Goal: Task Accomplishment & Management: Use online tool/utility

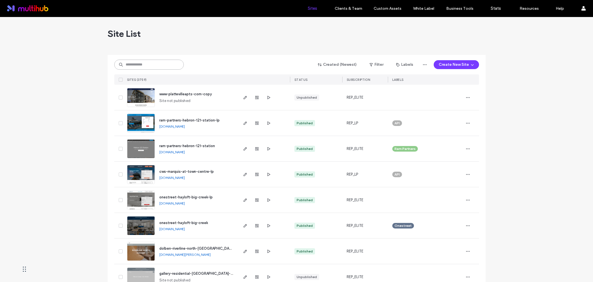
click at [165, 61] on input at bounding box center [149, 65] width 70 height 10
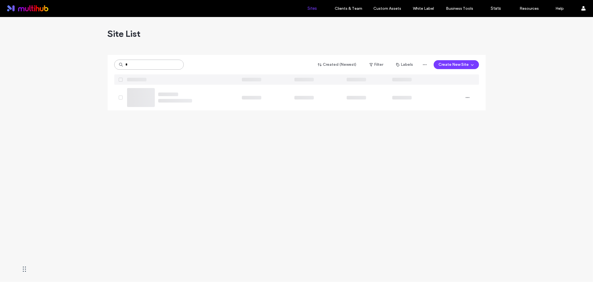
type input "*"
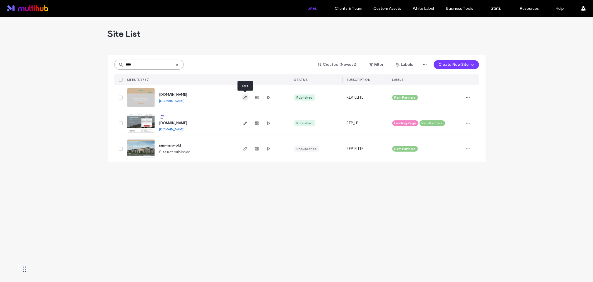
type input "****"
click at [246, 98] on icon "button" at bounding box center [245, 97] width 4 height 4
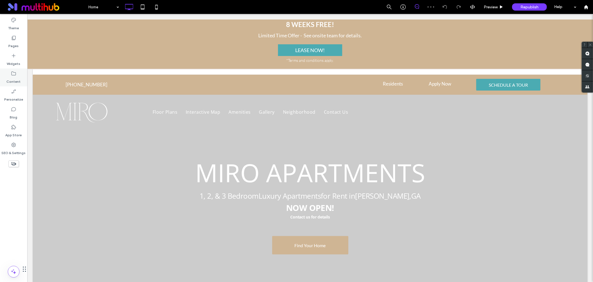
click at [9, 81] on label "Content" at bounding box center [14, 80] width 14 height 8
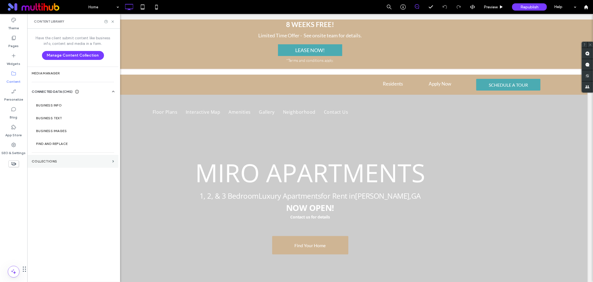
click at [51, 162] on label "Collections" at bounding box center [71, 161] width 78 height 4
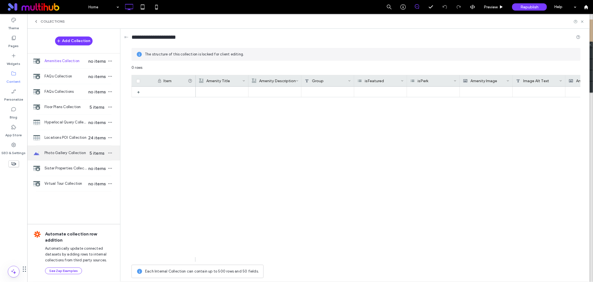
click at [82, 151] on span "Photo Gallery Collection" at bounding box center [66, 153] width 43 height 6
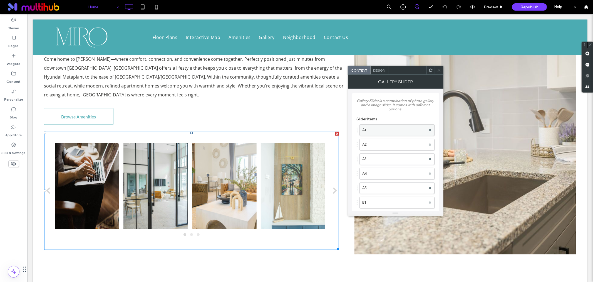
click at [395, 130] on label "A1" at bounding box center [394, 129] width 63 height 11
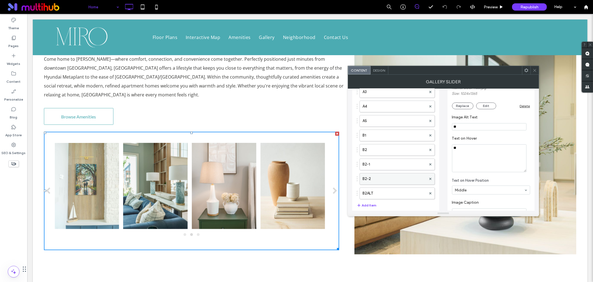
scroll to position [31, 0]
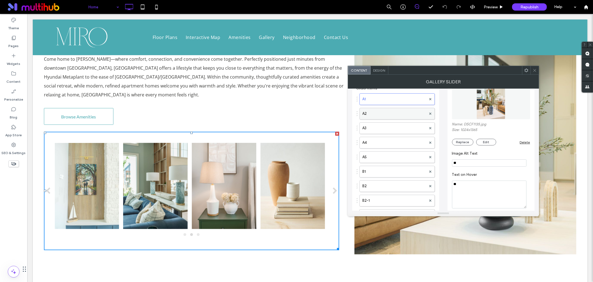
click at [389, 115] on label "A2" at bounding box center [395, 113] width 64 height 11
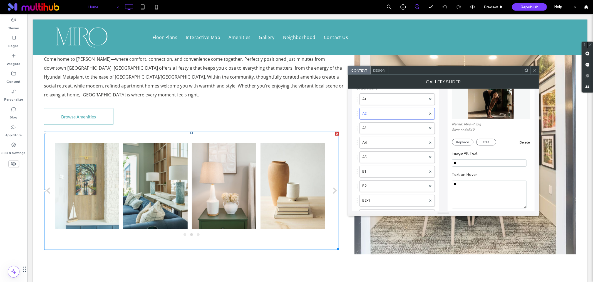
scroll to position [0, 0]
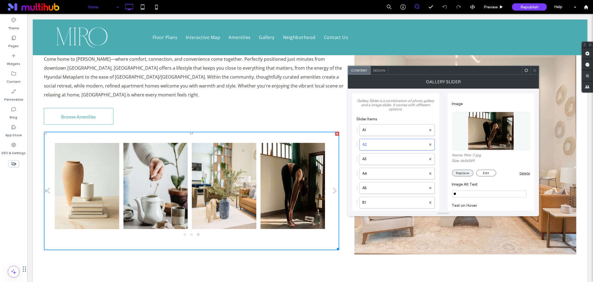
click at [467, 172] on button "Replace" at bounding box center [462, 172] width 21 height 7
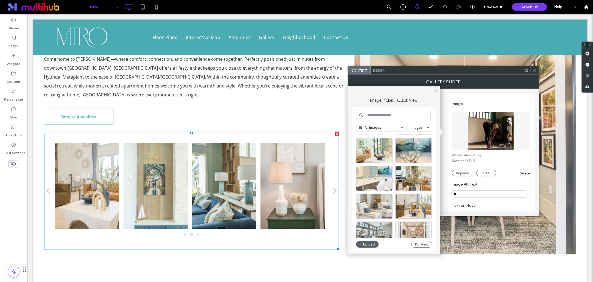
scroll to position [238, 0]
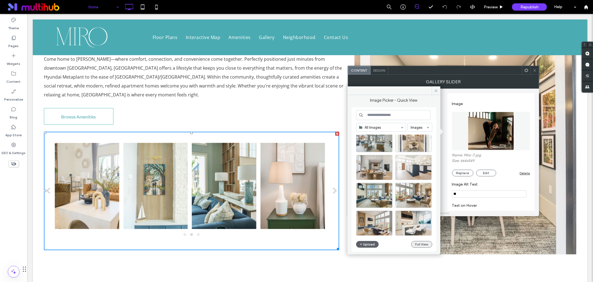
click at [420, 244] on button "Full View" at bounding box center [421, 244] width 21 height 7
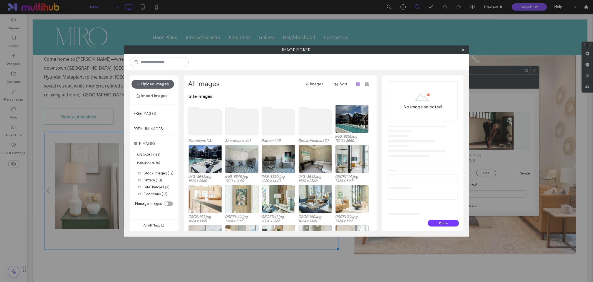
drag, startPoint x: 367, startPoint y: 49, endPoint x: 464, endPoint y: 49, distance: 97.4
click at [469, 46] on label "Image Picker" at bounding box center [297, 50] width 344 height 8
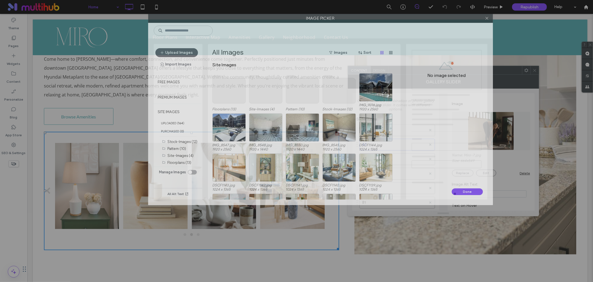
drag, startPoint x: 386, startPoint y: 48, endPoint x: 307, endPoint y: -12, distance: 98.9
click at [307, 0] on html ".wqwq-1{fill:#231f20;} .cls-1q, .cls-2q { fill-rule: evenodd; } .cls-2q { fill:…" at bounding box center [296, 141] width 593 height 282
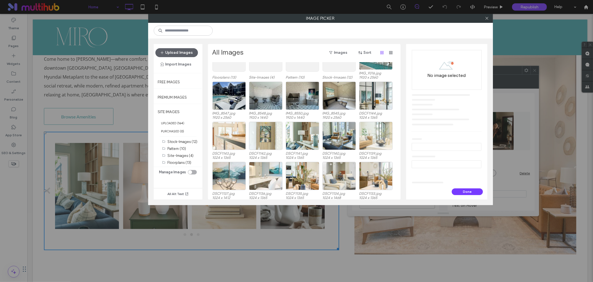
scroll to position [34, 0]
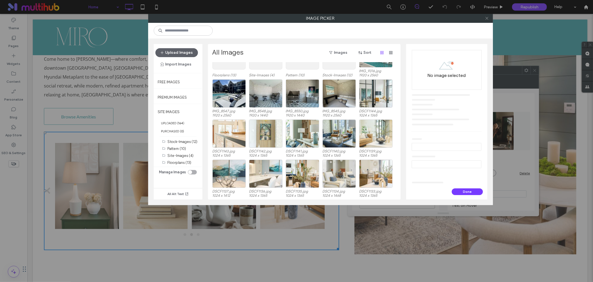
click at [487, 18] on use at bounding box center [487, 18] width 3 height 3
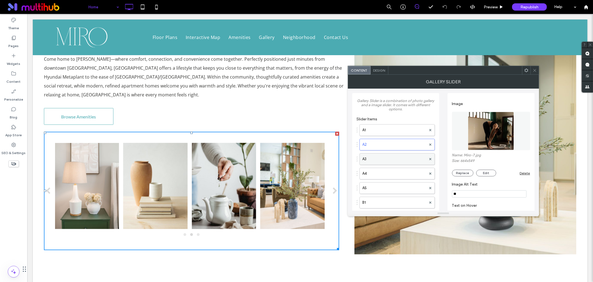
click at [383, 156] on label "A3" at bounding box center [395, 158] width 64 height 11
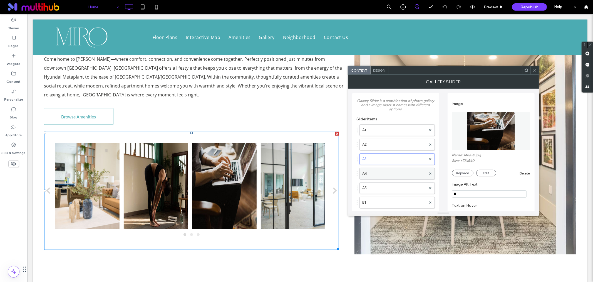
click at [382, 174] on label "A4" at bounding box center [395, 173] width 64 height 11
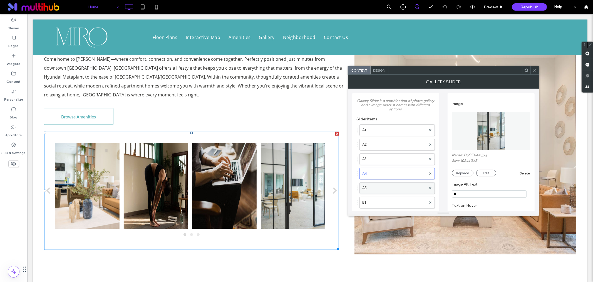
click at [379, 189] on label "A5" at bounding box center [395, 187] width 64 height 11
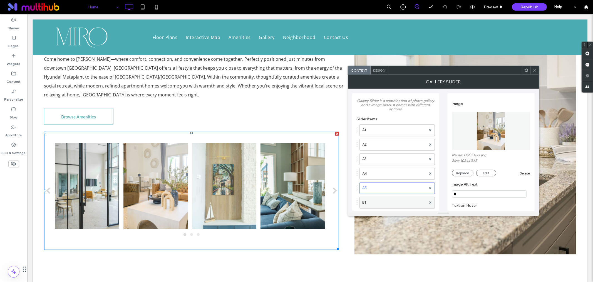
click at [378, 202] on label "B1" at bounding box center [395, 202] width 64 height 11
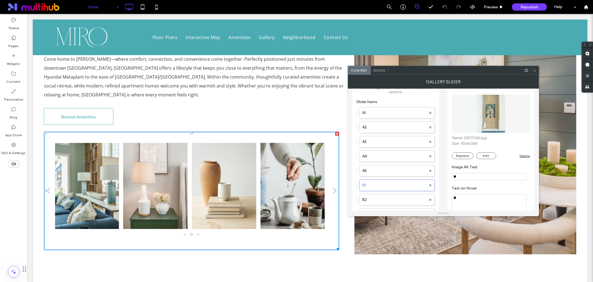
scroll to position [31, 0]
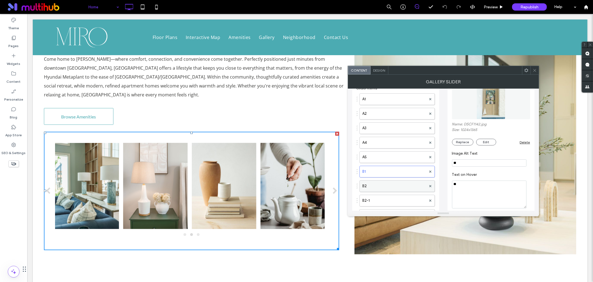
click at [369, 186] on label "B2" at bounding box center [395, 185] width 64 height 11
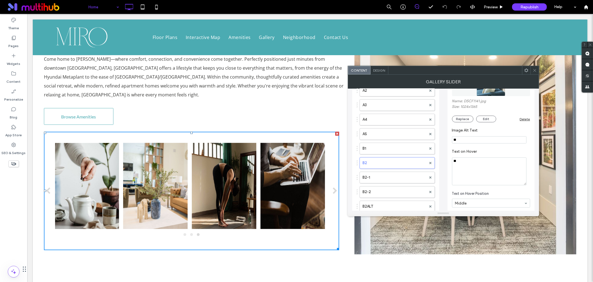
scroll to position [62, 0]
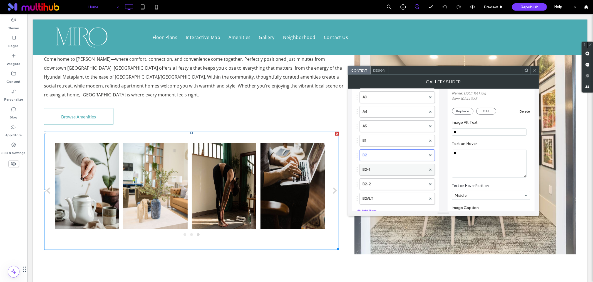
click at [393, 171] on label "B2-1" at bounding box center [395, 169] width 64 height 11
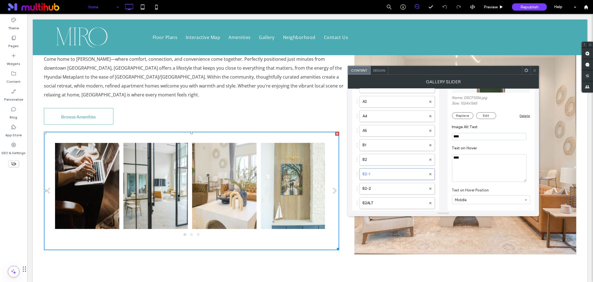
scroll to position [93, 0]
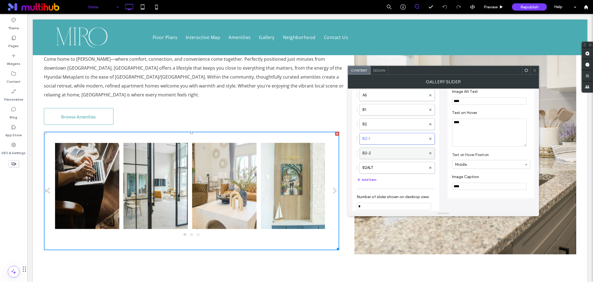
click at [390, 158] on label "B2-2" at bounding box center [395, 152] width 64 height 11
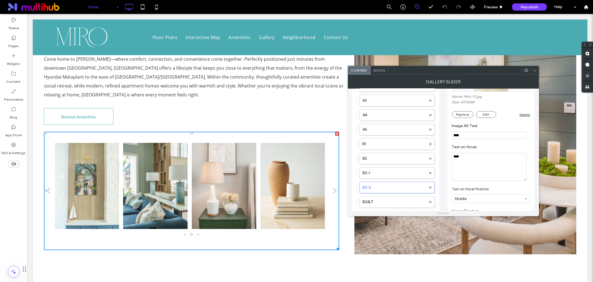
scroll to position [62, 0]
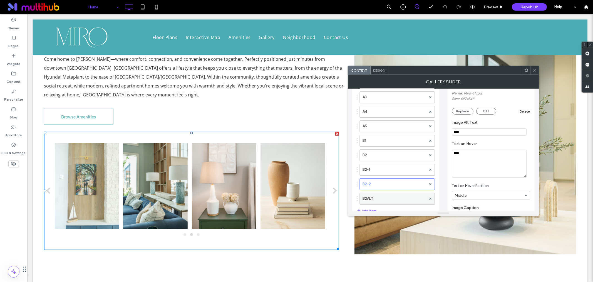
click at [394, 195] on label "B2ALT" at bounding box center [395, 198] width 64 height 11
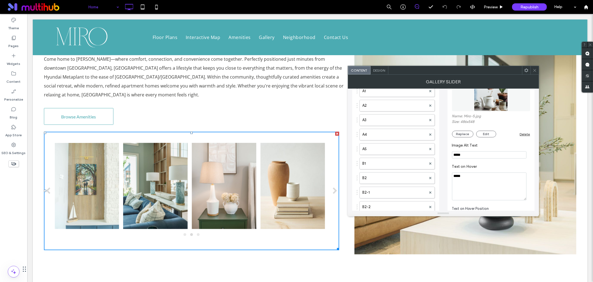
scroll to position [0, 0]
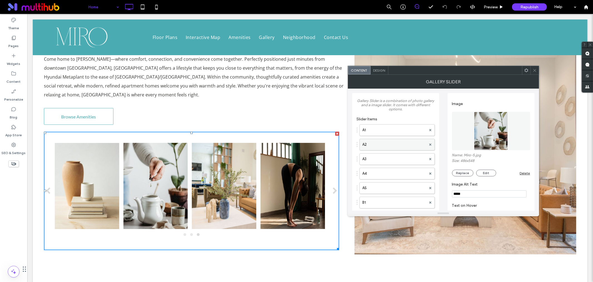
click at [395, 146] on label "A2" at bounding box center [395, 144] width 64 height 11
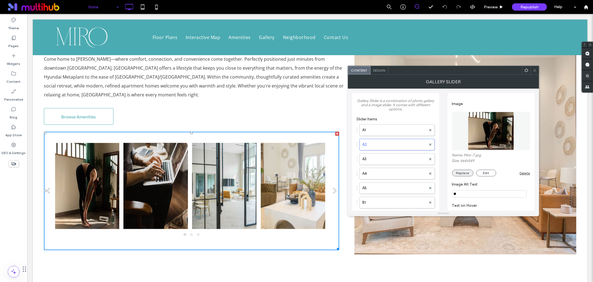
click at [469, 173] on button "Replace" at bounding box center [462, 172] width 21 height 7
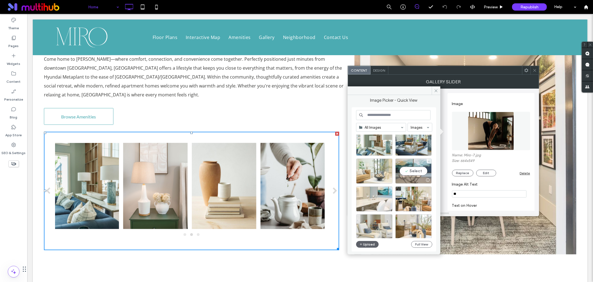
scroll to position [154, 0]
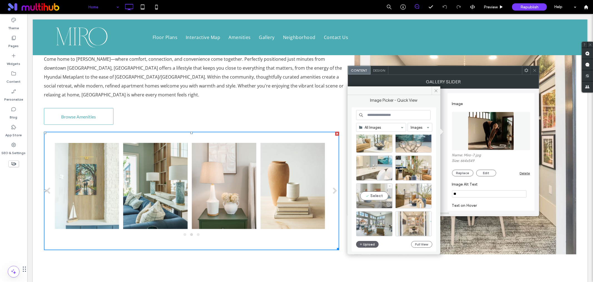
click at [378, 196] on div "Select" at bounding box center [374, 195] width 36 height 25
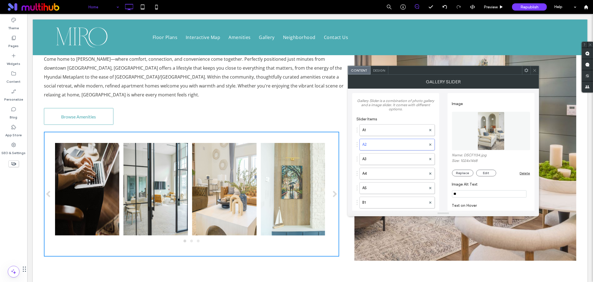
click at [532, 69] on div at bounding box center [535, 70] width 8 height 8
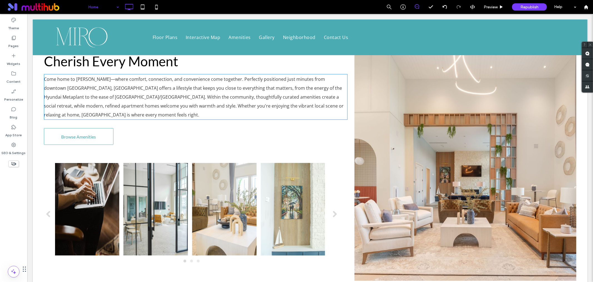
scroll to position [340, 0]
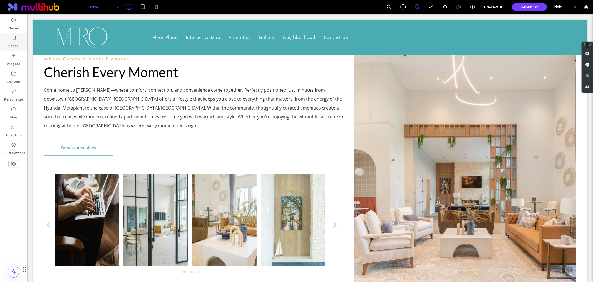
click at [12, 48] on label "Pages" at bounding box center [14, 45] width 10 height 8
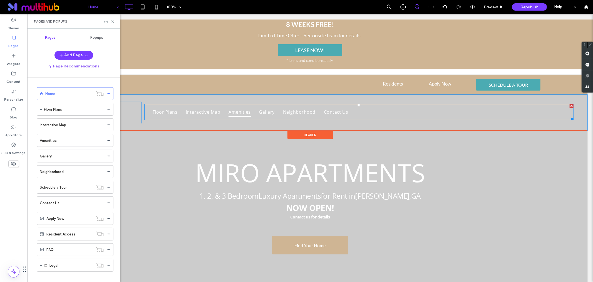
scroll to position [0, 0]
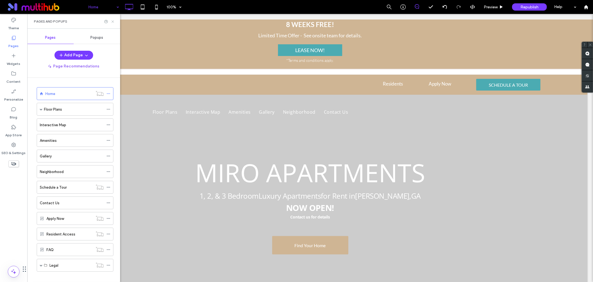
click at [112, 19] on icon at bounding box center [113, 21] width 4 height 4
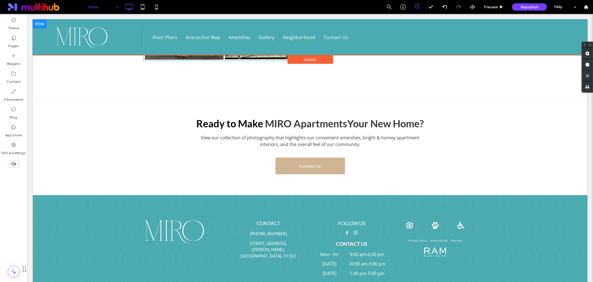
scroll to position [974, 0]
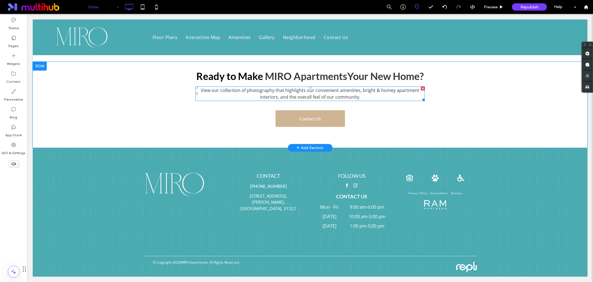
click at [325, 96] on span "View our collection of photography that highlights our convenient amenities, br…" at bounding box center [310, 93] width 219 height 13
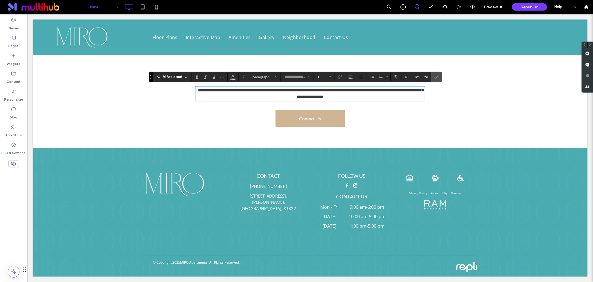
type input "*********"
type input "**"
drag, startPoint x: 438, startPoint y: 77, endPoint x: 384, endPoint y: 113, distance: 64.8
click at [438, 77] on use "Confirm" at bounding box center [437, 76] width 4 height 3
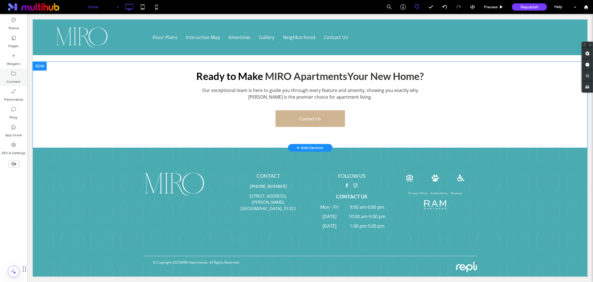
click at [7, 73] on div "Content" at bounding box center [13, 77] width 27 height 18
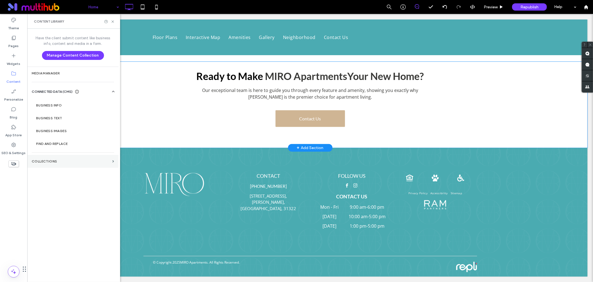
click at [57, 159] on label "Collections" at bounding box center [71, 161] width 78 height 4
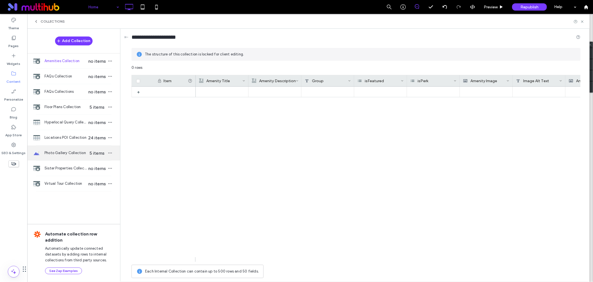
click at [54, 154] on span "Photo Gallery Collection" at bounding box center [66, 153] width 43 height 6
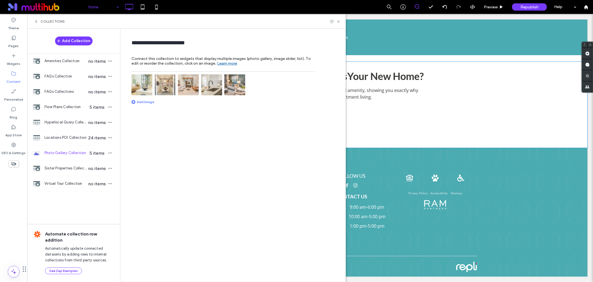
scroll to position [851, 0]
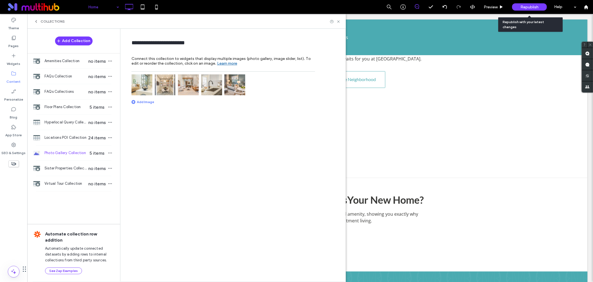
click at [526, 6] on span "Republish" at bounding box center [530, 7] width 18 height 5
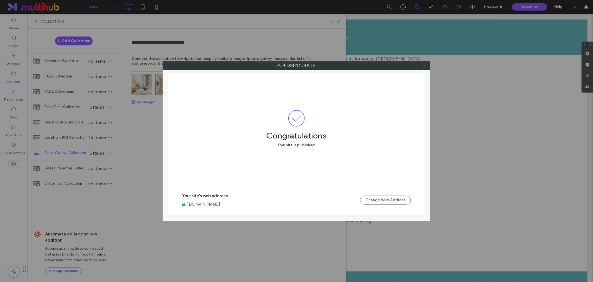
click at [424, 68] on span at bounding box center [425, 65] width 4 height 8
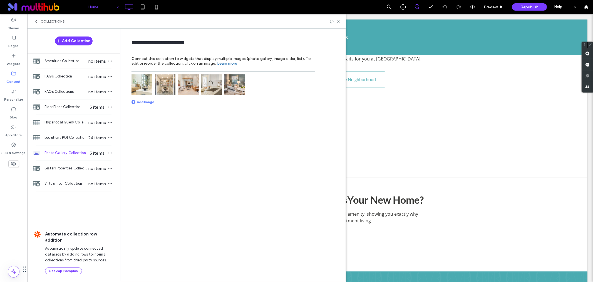
click at [64, 154] on span "Photo Gallery Collection" at bounding box center [66, 153] width 43 height 6
click at [215, 83] on img at bounding box center [211, 84] width 21 height 21
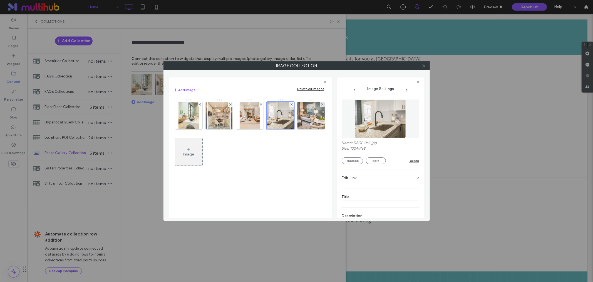
click at [424, 66] on icon at bounding box center [424, 66] width 4 height 4
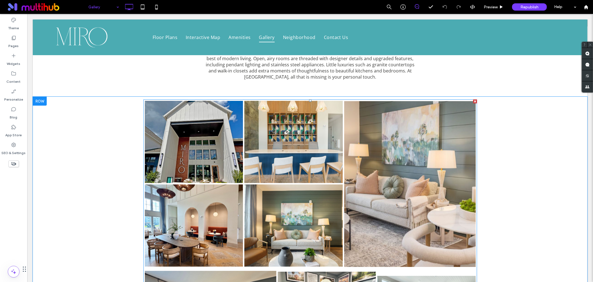
scroll to position [124, 0]
click at [370, 111] on link at bounding box center [409, 183] width 139 height 176
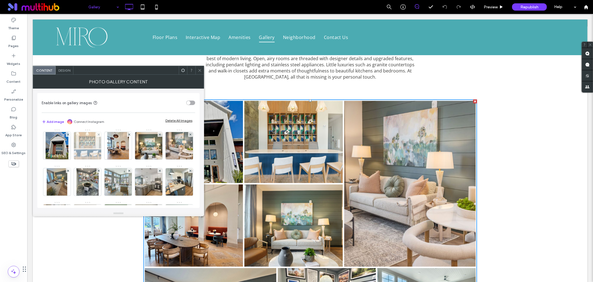
scroll to position [0, 0]
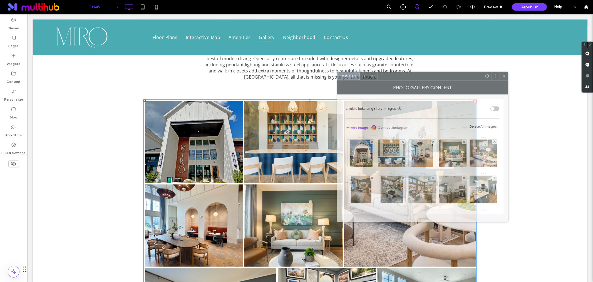
drag, startPoint x: 135, startPoint y: 70, endPoint x: 440, endPoint y: 76, distance: 304.4
click at [440, 76] on div at bounding box center [430, 76] width 105 height 8
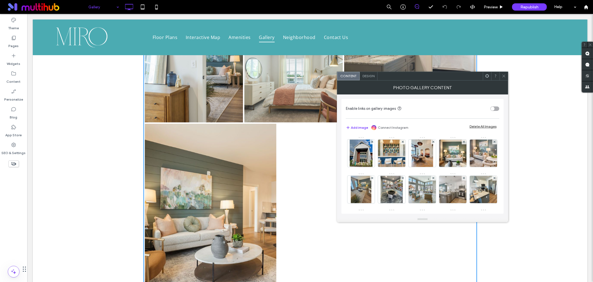
scroll to position [1298, 0]
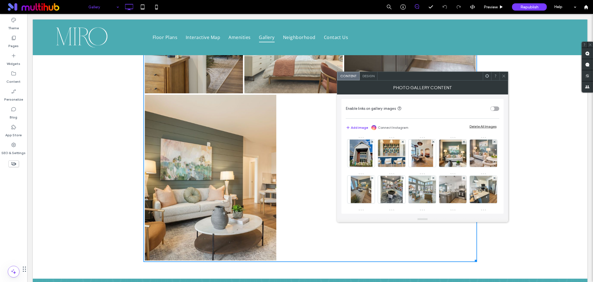
click at [507, 75] on div at bounding box center [504, 76] width 8 height 8
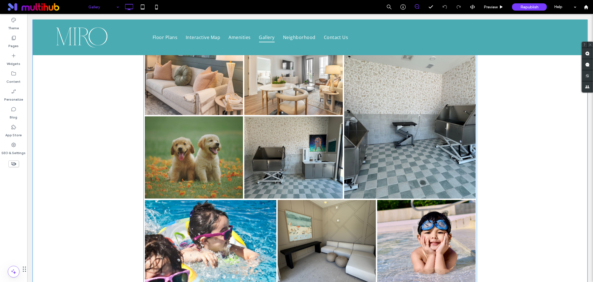
scroll to position [494, 0]
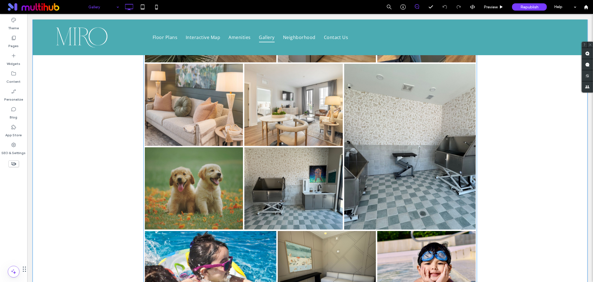
click at [205, 178] on link at bounding box center [194, 187] width 104 height 87
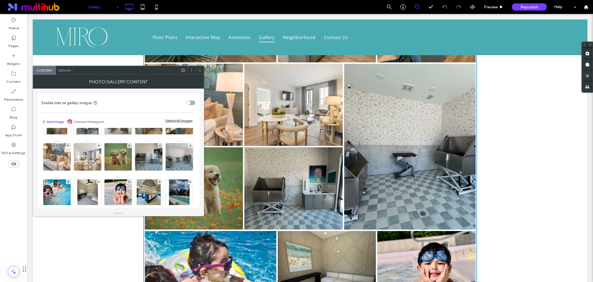
scroll to position [93, 0]
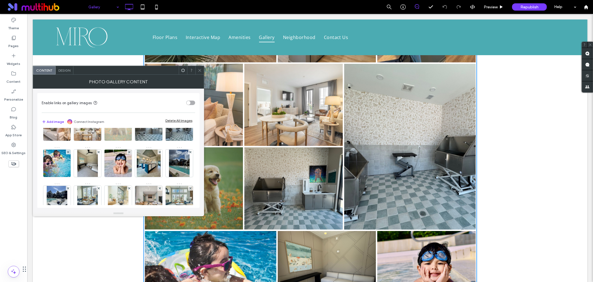
click at [127, 118] on div at bounding box center [129, 115] width 5 height 5
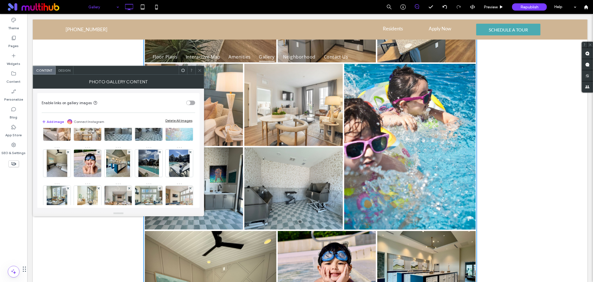
click at [189, 117] on use at bounding box center [190, 115] width 2 height 2
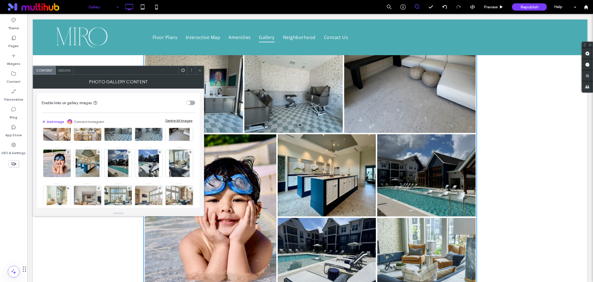
scroll to position [587, 0]
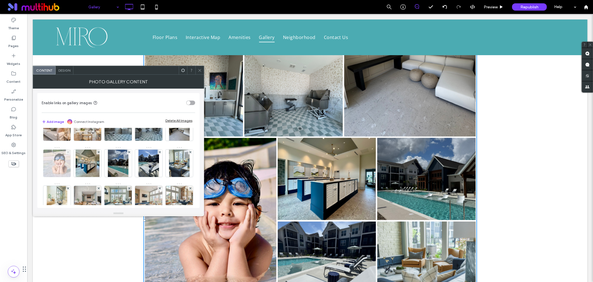
click at [69, 152] on use at bounding box center [68, 151] width 2 height 2
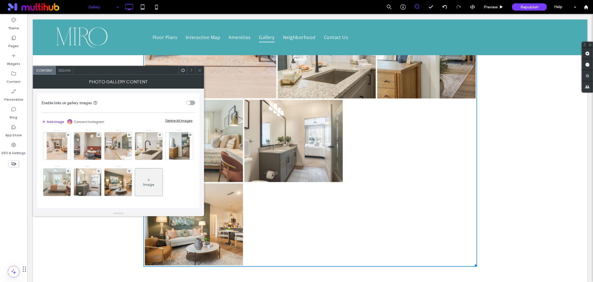
scroll to position [1103, 0]
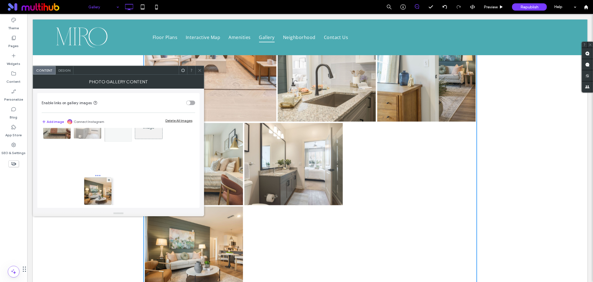
drag, startPoint x: 52, startPoint y: 188, endPoint x: 136, endPoint y: 152, distance: 91.1
click at [136, 144] on div "Image" at bounding box center [118, 17] width 153 height 253
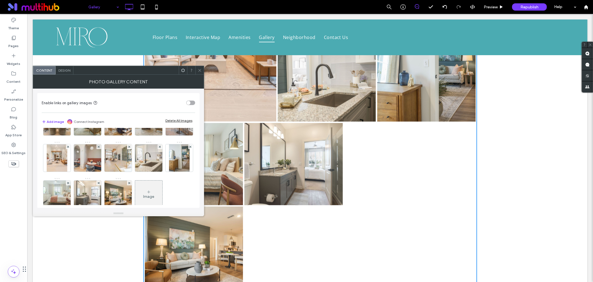
scroll to position [255, 0]
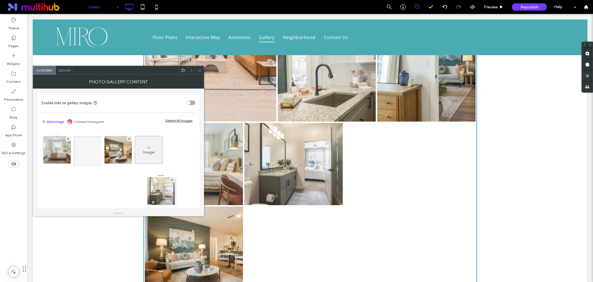
drag, startPoint x: 144, startPoint y: 147, endPoint x: 94, endPoint y: 184, distance: 61.5
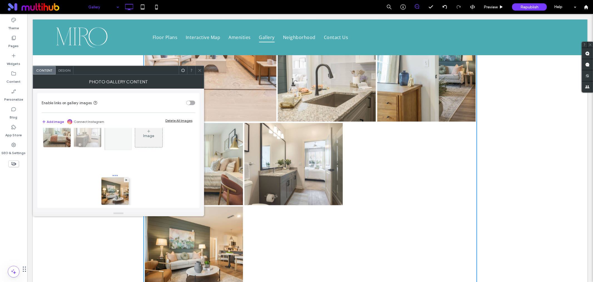
drag, startPoint x: 51, startPoint y: 180, endPoint x: 157, endPoint y: 138, distance: 114.2
click at [157, 138] on div "Image" at bounding box center [118, 26] width 153 height 253
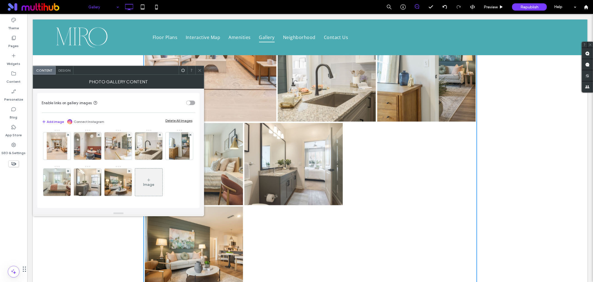
scroll to position [224, 0]
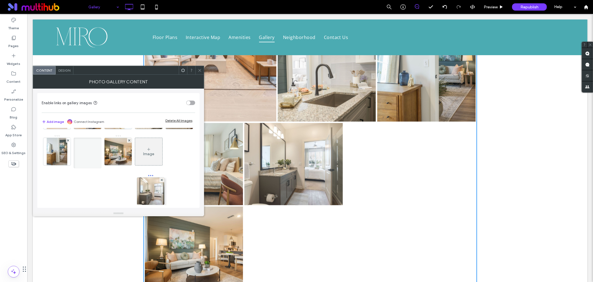
drag, startPoint x: 146, startPoint y: 172, endPoint x: 176, endPoint y: 185, distance: 32.1
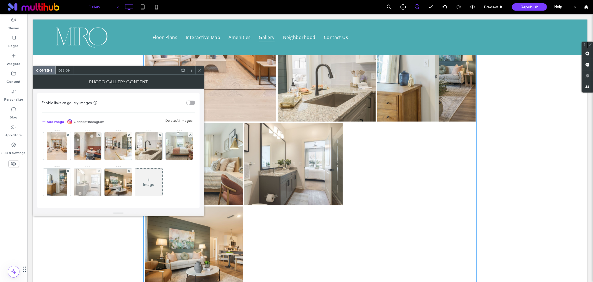
scroll to position [255, 0]
drag, startPoint x: 217, startPoint y: 240, endPoint x: 408, endPoint y: 170, distance: 203.8
click at [408, 170] on div "Button Button Button" at bounding box center [310, 205] width 332 height 167
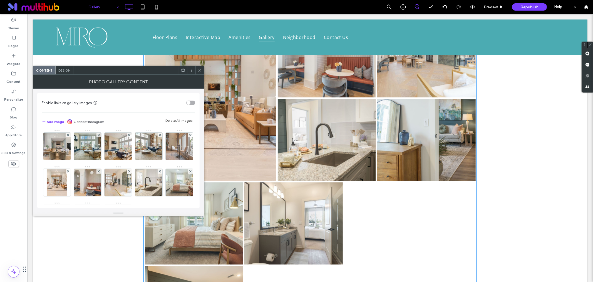
scroll to position [131, 0]
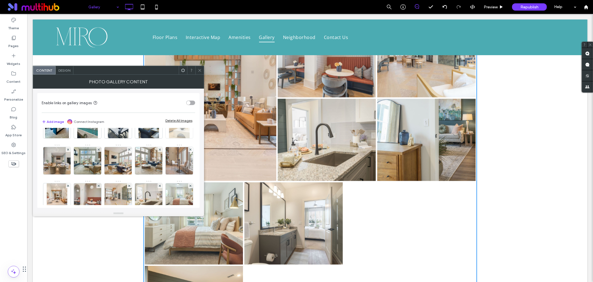
click at [169, 138] on img at bounding box center [179, 124] width 21 height 27
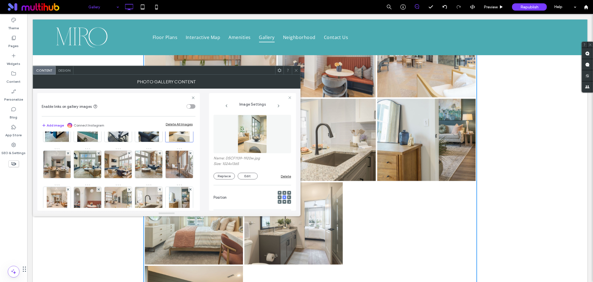
drag, startPoint x: 295, startPoint y: 70, endPoint x: 318, endPoint y: 126, distance: 60.6
click at [295, 70] on icon at bounding box center [296, 70] width 4 height 4
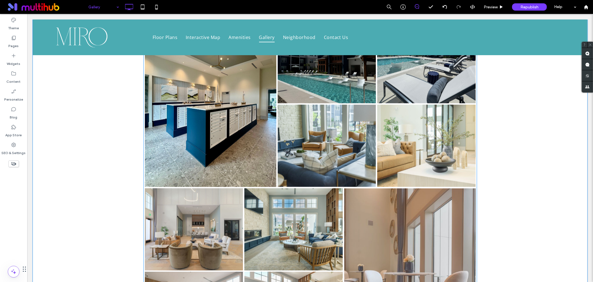
scroll to position [673, 0]
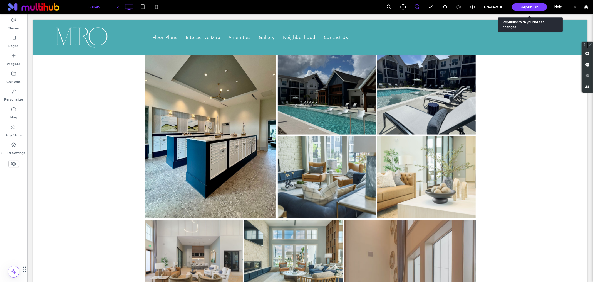
click at [532, 7] on span "Republish" at bounding box center [530, 7] width 18 height 5
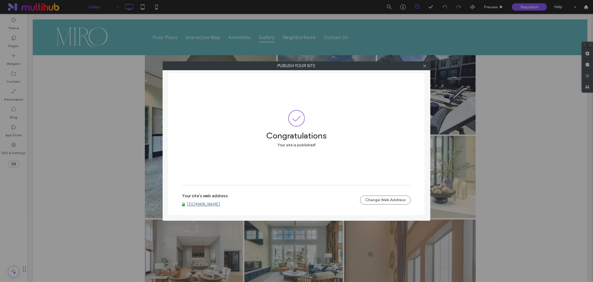
click at [212, 204] on link "www.miropooler.com" at bounding box center [203, 203] width 33 height 5
click at [424, 66] on icon at bounding box center [425, 66] width 4 height 4
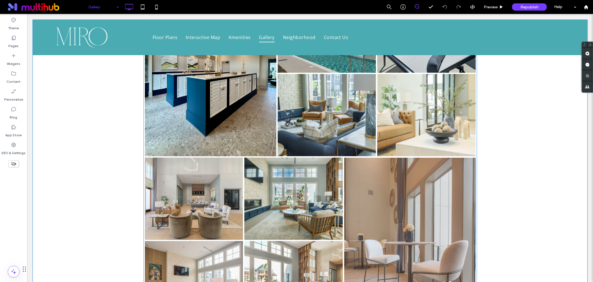
scroll to position [704, 0]
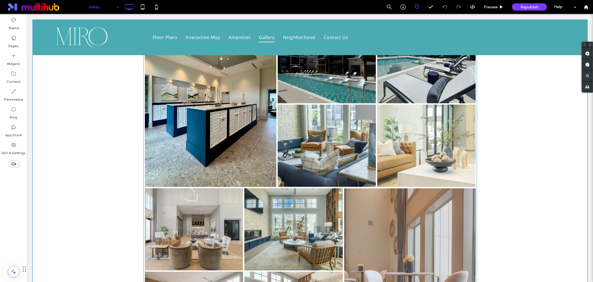
click at [324, 136] on link at bounding box center [327, 145] width 104 height 87
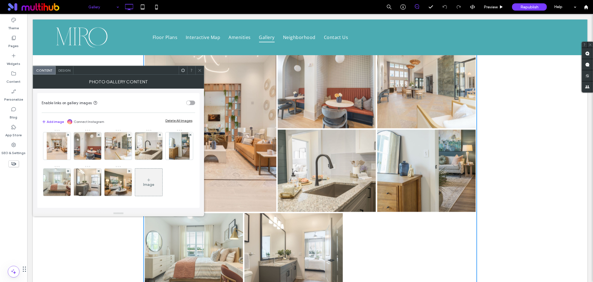
scroll to position [224, 0]
click at [189, 137] on span at bounding box center [190, 134] width 2 height 5
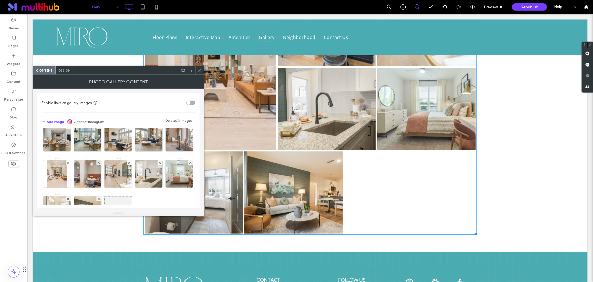
scroll to position [255, 0]
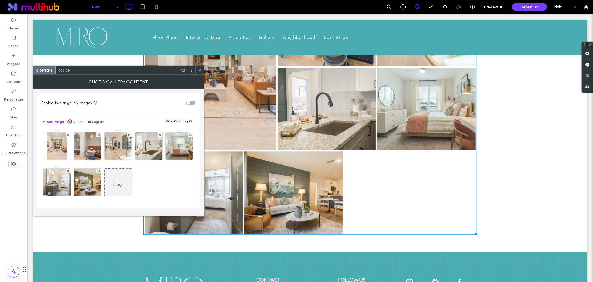
click at [105, 180] on div "Image" at bounding box center [118, 182] width 27 height 26
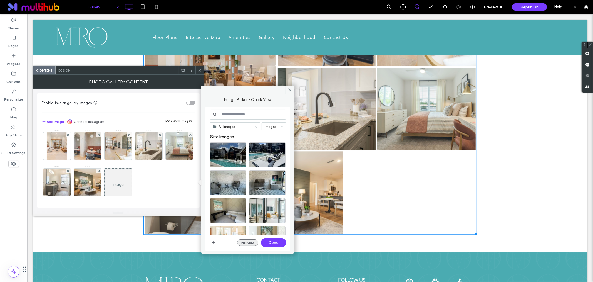
click at [248, 245] on button "Full View" at bounding box center [247, 242] width 21 height 7
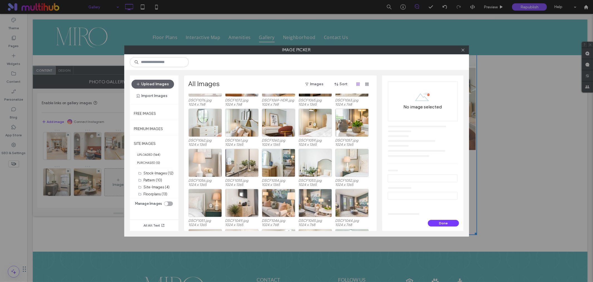
scroll to position [358, 0]
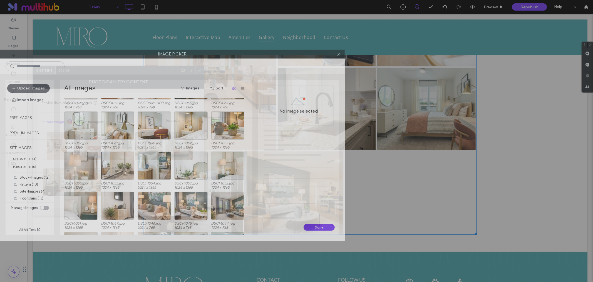
drag, startPoint x: 327, startPoint y: 52, endPoint x: 0, endPoint y: 56, distance: 327.4
click at [0, 56] on div "Image Picker" at bounding box center [172, 54] width 345 height 9
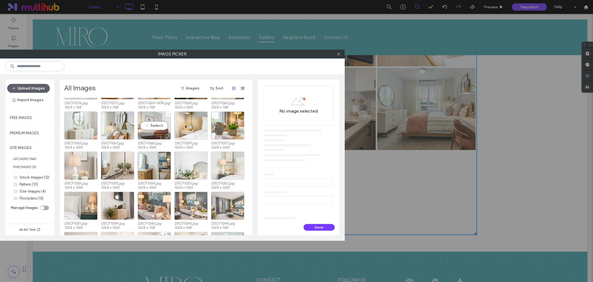
click at [156, 126] on div "Select" at bounding box center [154, 125] width 33 height 28
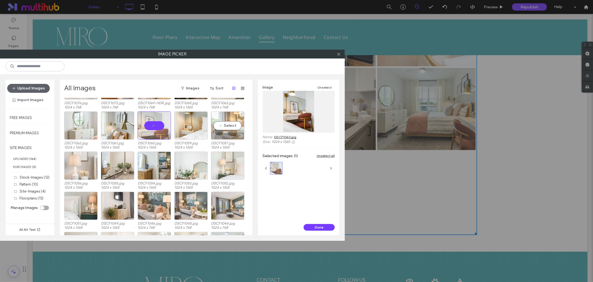
click at [230, 126] on div "Select" at bounding box center [227, 125] width 33 height 28
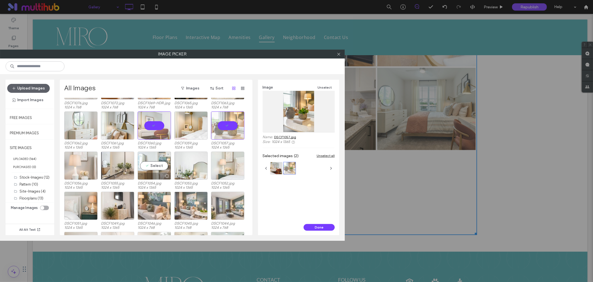
click at [153, 166] on div "Select" at bounding box center [154, 165] width 33 height 28
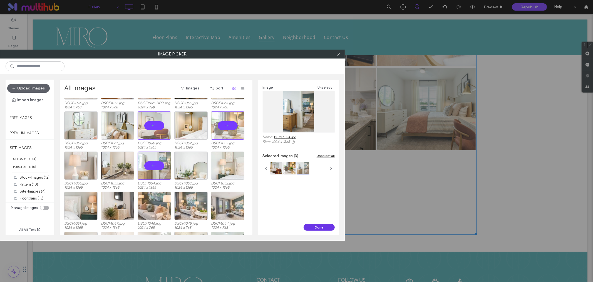
click at [324, 227] on button "Done" at bounding box center [319, 227] width 31 height 7
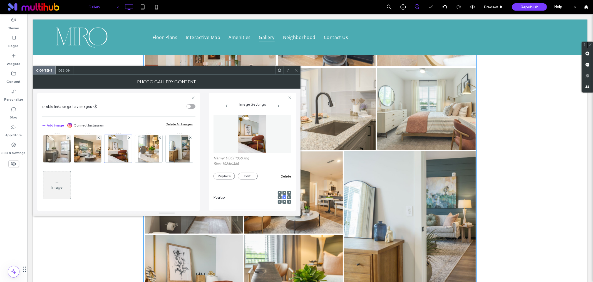
scroll to position [1158, 0]
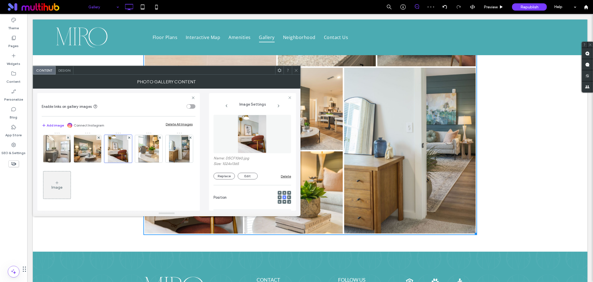
click at [295, 69] on icon at bounding box center [296, 70] width 4 height 4
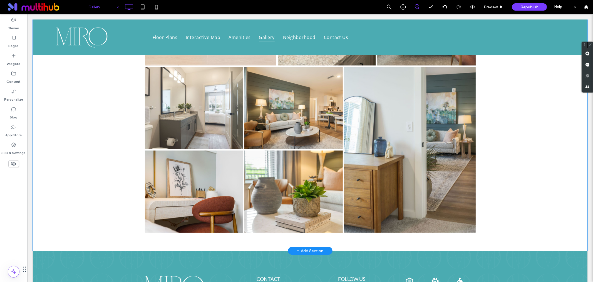
scroll to position [1167, 0]
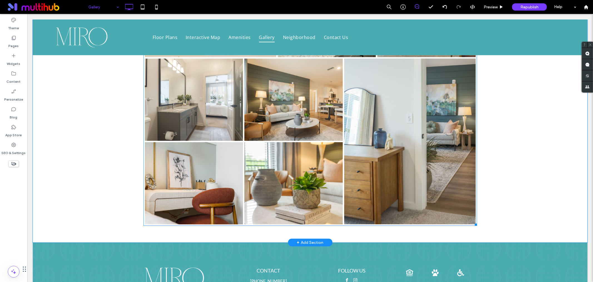
drag, startPoint x: 295, startPoint y: 142, endPoint x: 313, endPoint y: 179, distance: 41.4
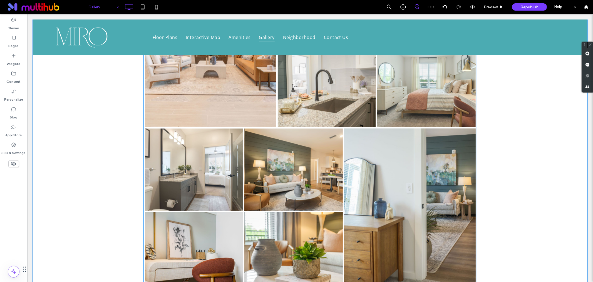
scroll to position [1075, 0]
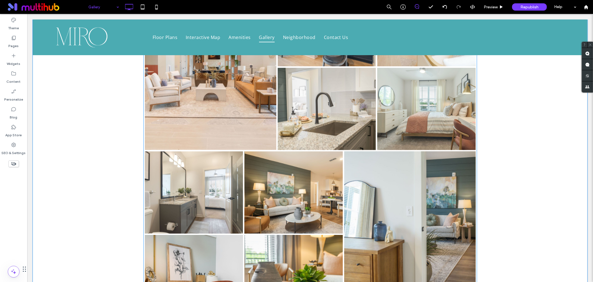
click at [247, 170] on link at bounding box center [293, 191] width 104 height 87
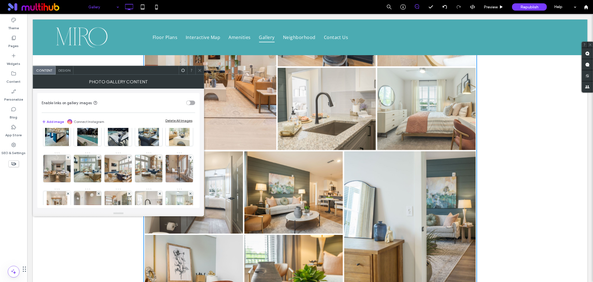
scroll to position [255, 0]
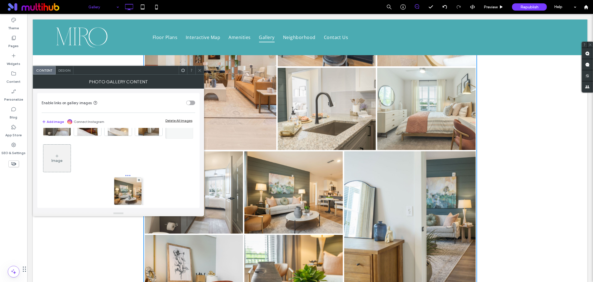
drag, startPoint x: 145, startPoint y: 142, endPoint x: 112, endPoint y: 188, distance: 56.9
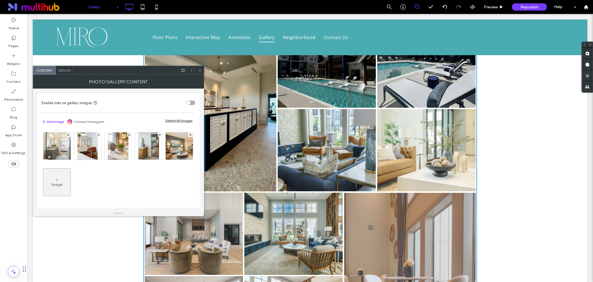
scroll to position [673, 0]
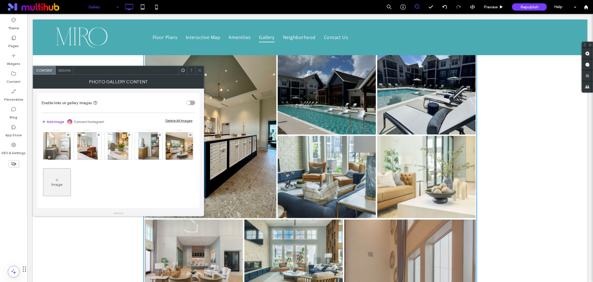
drag, startPoint x: 201, startPoint y: 71, endPoint x: 281, endPoint y: 34, distance: 88.5
click at [201, 71] on use at bounding box center [199, 70] width 3 height 3
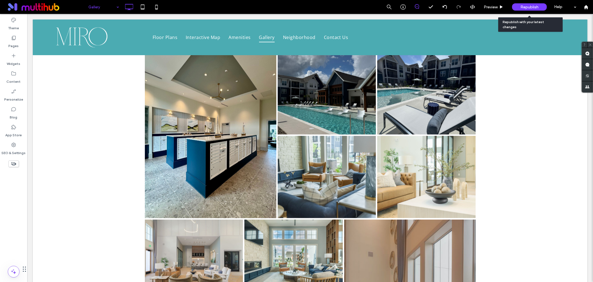
click at [526, 8] on span "Republish" at bounding box center [530, 7] width 18 height 5
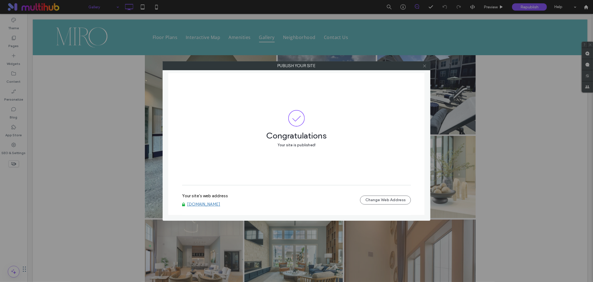
click at [425, 67] on icon at bounding box center [425, 66] width 4 height 4
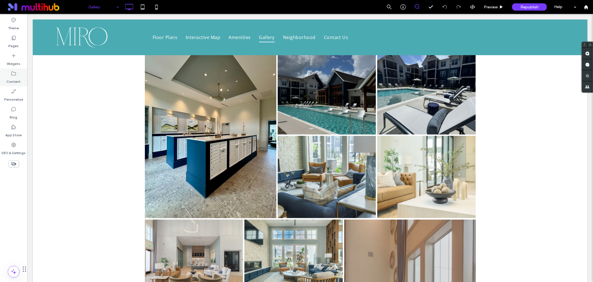
click at [18, 81] on label "Content" at bounding box center [14, 80] width 14 height 8
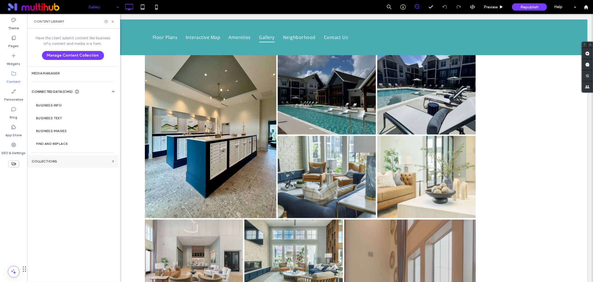
click at [48, 157] on section "Collections" at bounding box center [72, 161] width 91 height 13
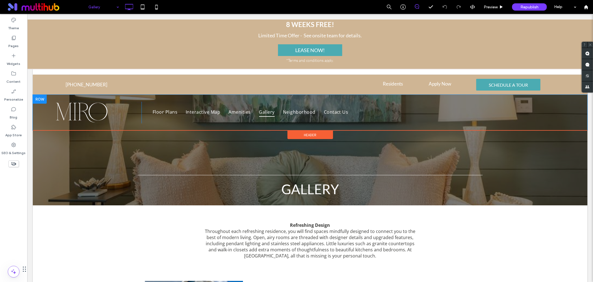
scroll to position [0, 0]
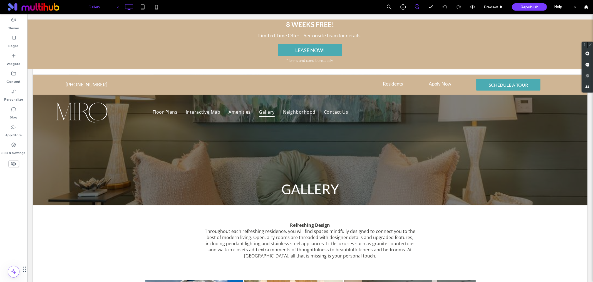
click at [99, 6] on input at bounding box center [102, 7] width 28 height 14
